Goal: Information Seeking & Learning: Learn about a topic

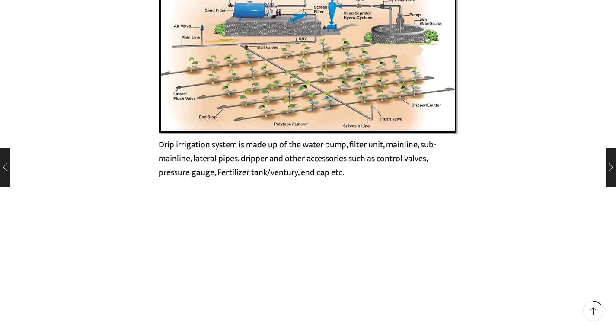
scroll to position [1513, 0]
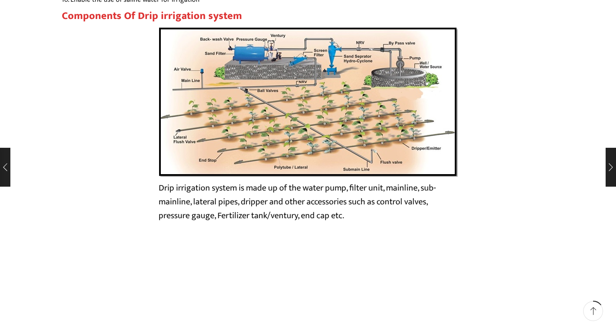
drag, startPoint x: 340, startPoint y: 72, endPoint x: 263, endPoint y: 103, distance: 83.2
click at [263, 103] on img at bounding box center [308, 102] width 299 height 150
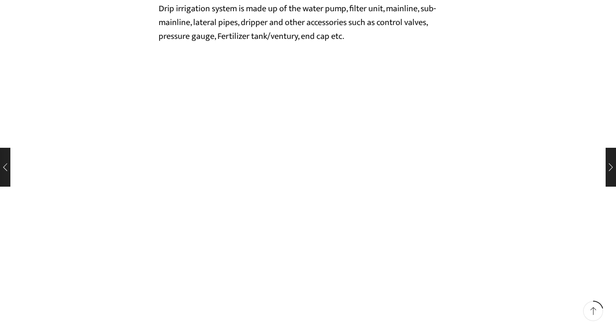
scroll to position [1902, 0]
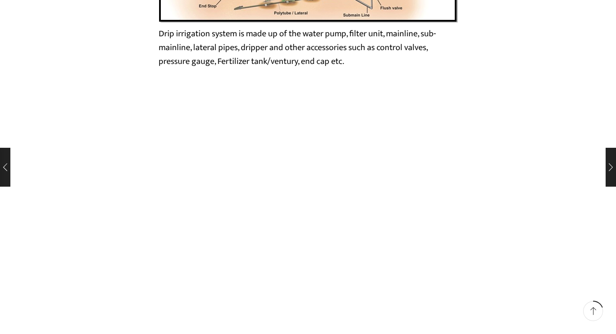
click at [344, 226] on iframe at bounding box center [308, 218] width 493 height 276
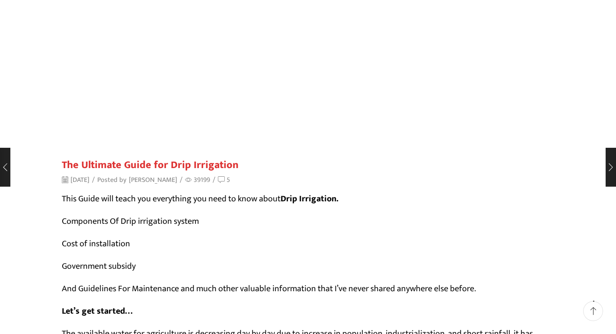
scroll to position [216, 0]
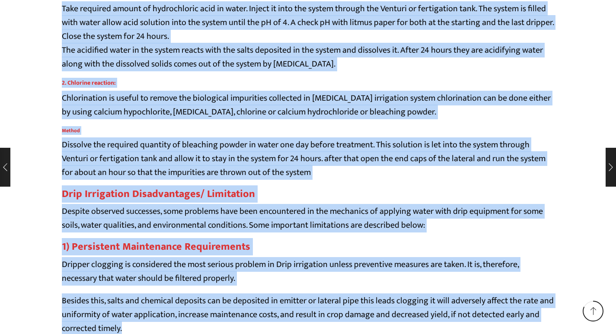
drag, startPoint x: 59, startPoint y: 177, endPoint x: 474, endPoint y: 351, distance: 449.6
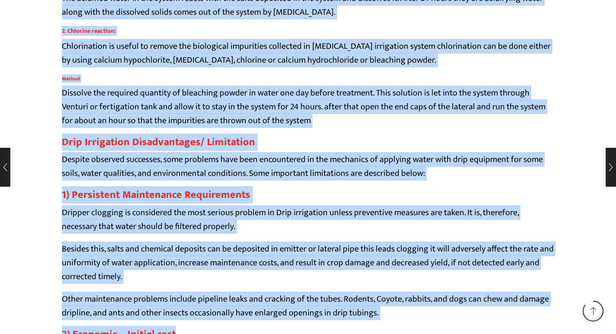
click at [471, 304] on p "Other maintenance problems include pipeline leaks and cracking of the tubes. Ro…" at bounding box center [308, 306] width 493 height 28
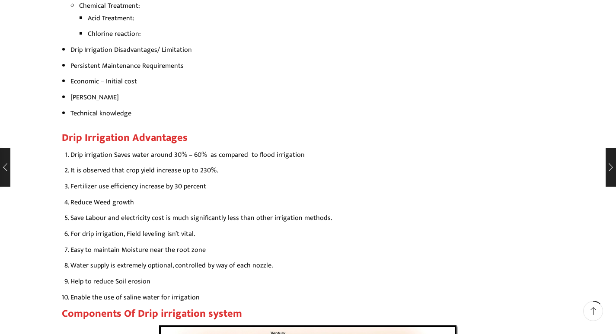
scroll to position [1215, 0]
